Goal: Task Accomplishment & Management: Manage account settings

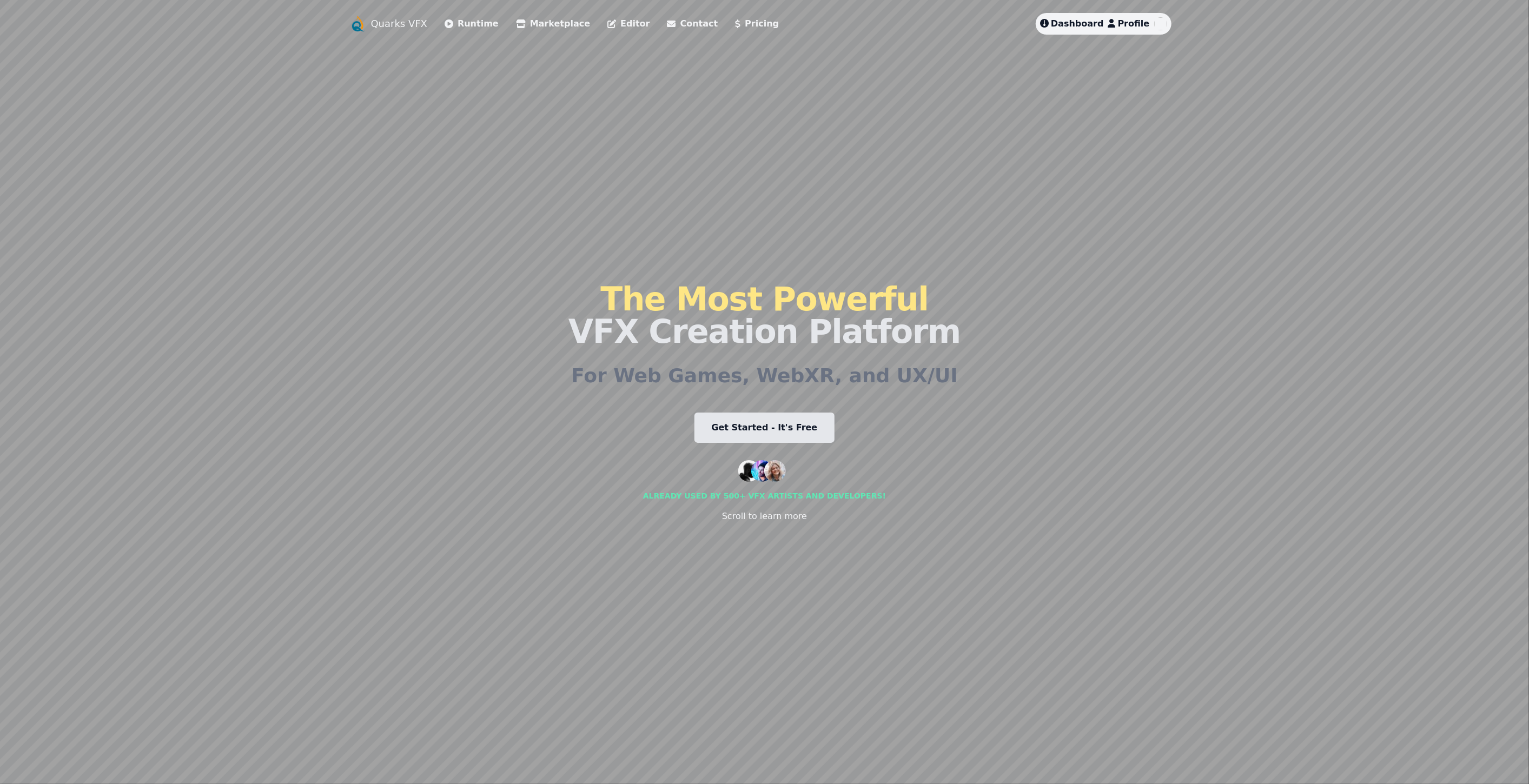
click at [758, 21] on span "Dashboard" at bounding box center [1077, 23] width 53 height 10
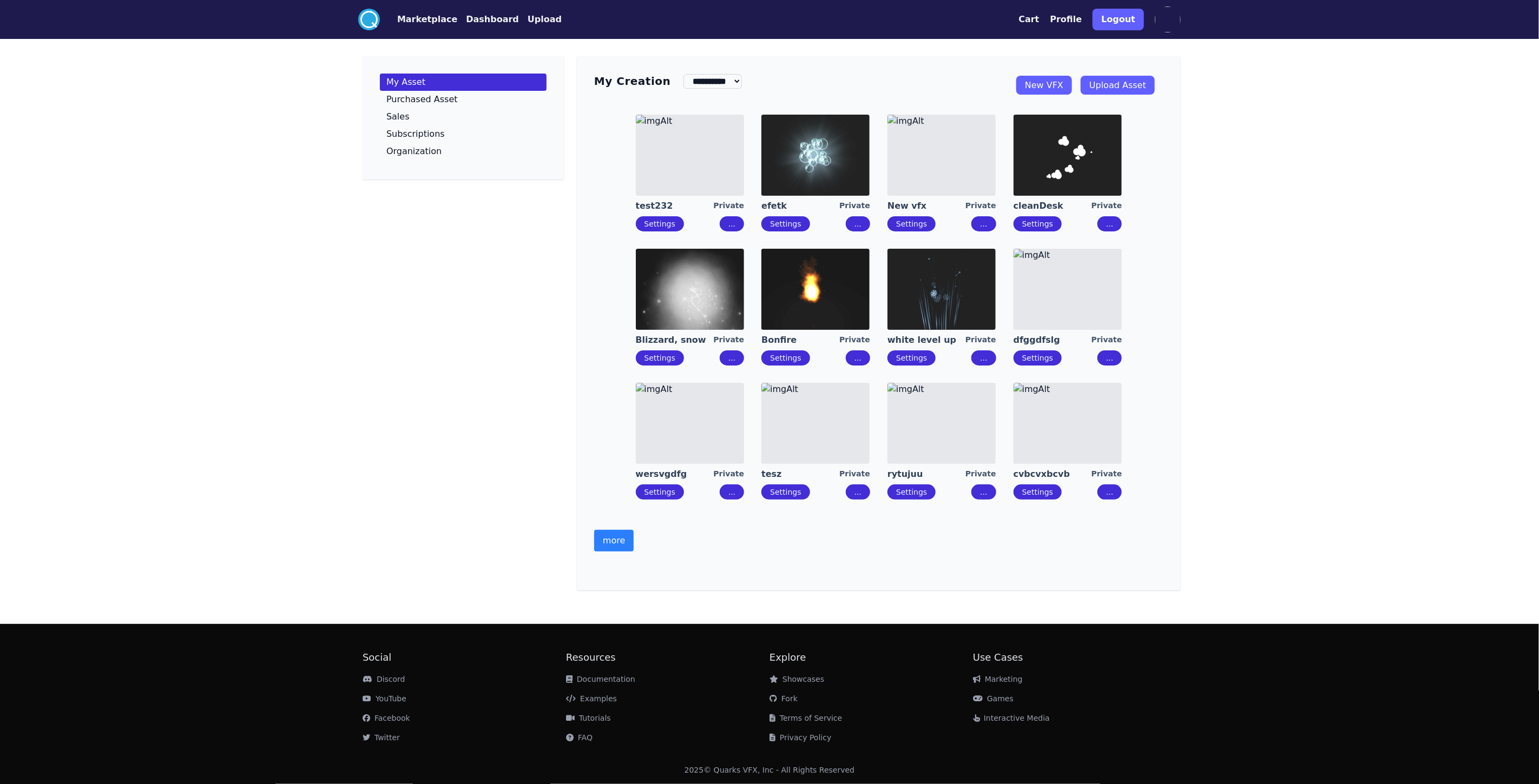
click at [759, 171] on img at bounding box center [942, 155] width 108 height 81
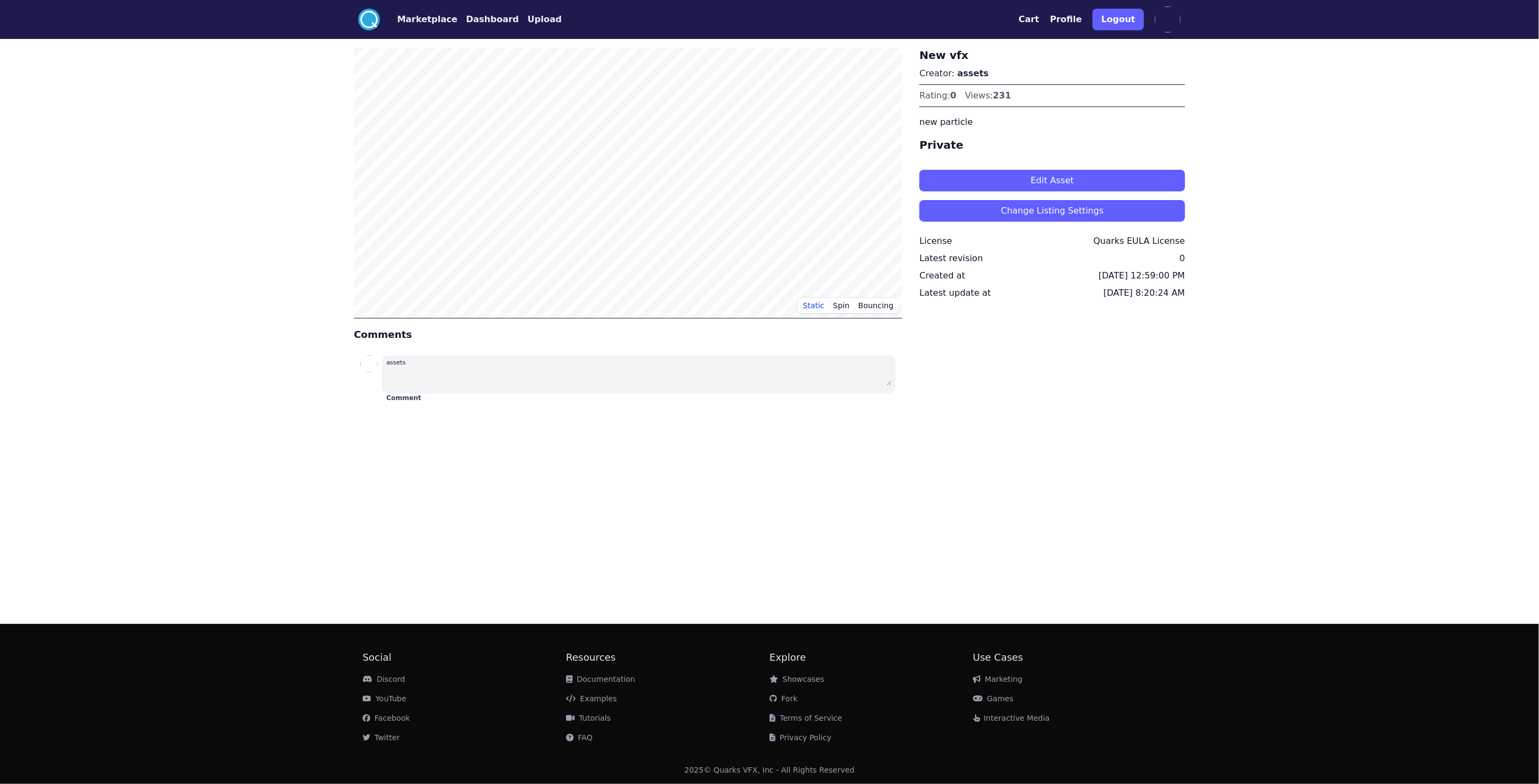
drag, startPoint x: 936, startPoint y: 159, endPoint x: 920, endPoint y: 171, distance: 20.0
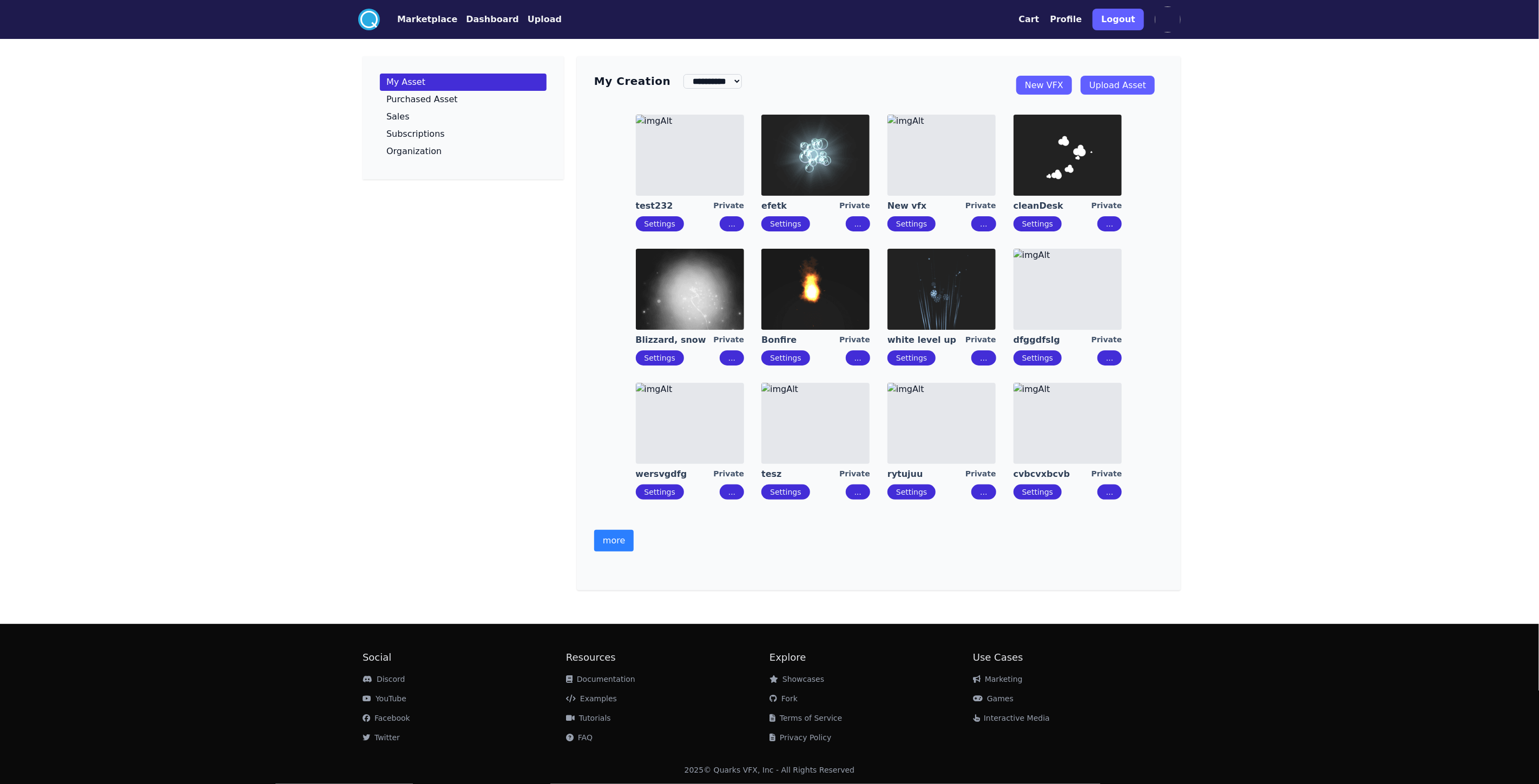
click at [759, 301] on img at bounding box center [816, 290] width 108 height 81
click at [759, 174] on img at bounding box center [942, 155] width 108 height 81
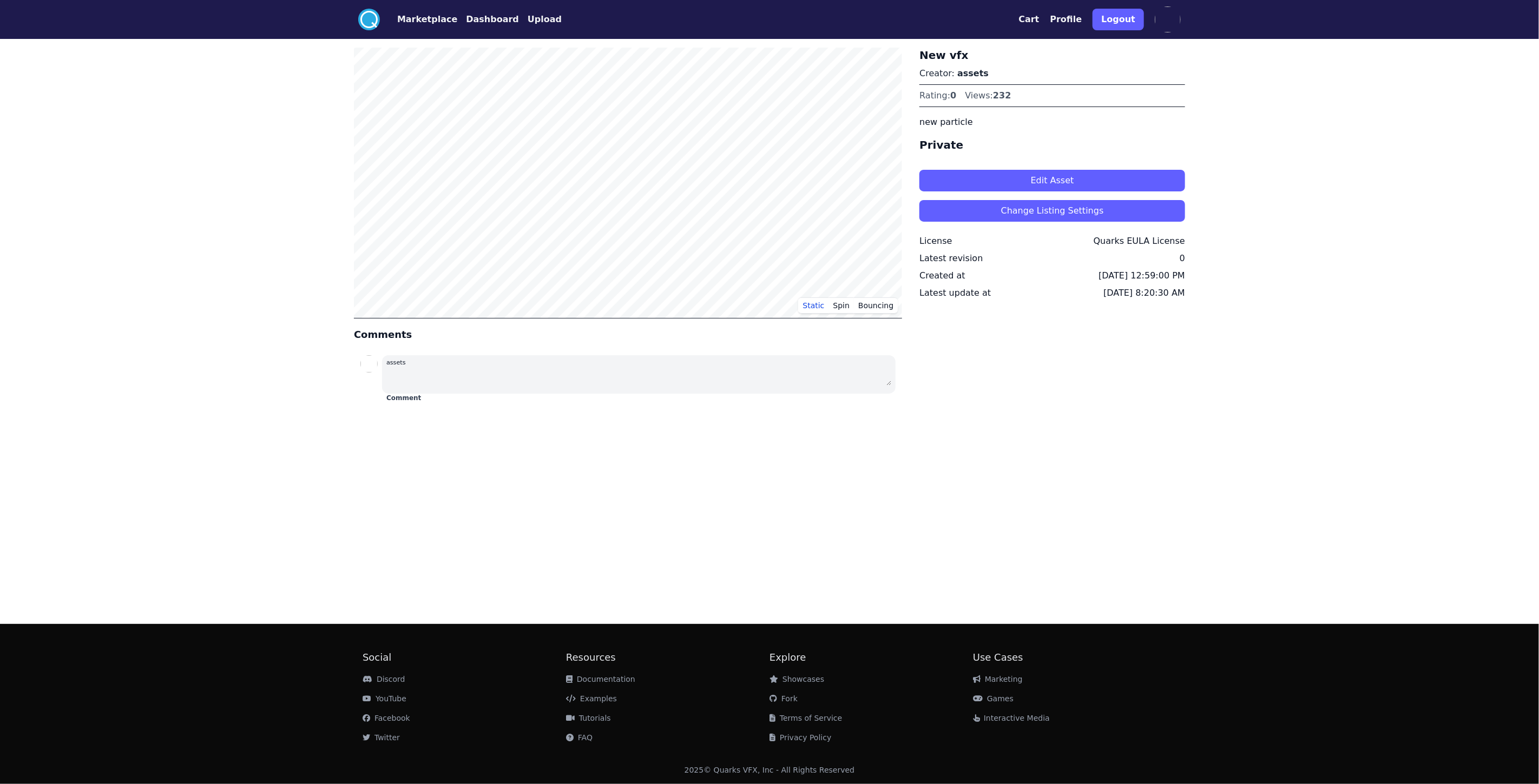
click at [759, 181] on button "Edit Asset" at bounding box center [1052, 181] width 266 height 21
